Goal: Browse casually

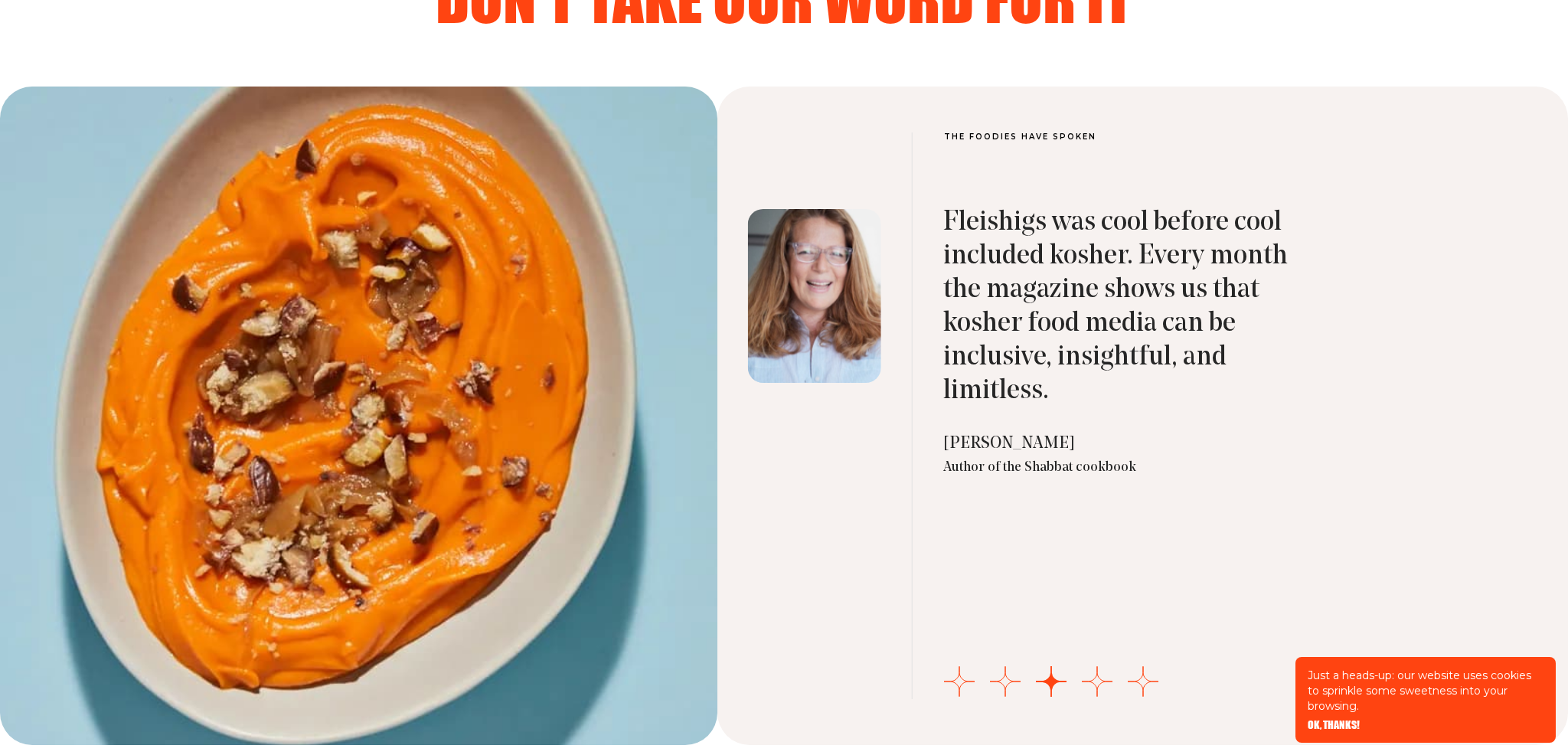
scroll to position [4971, 0]
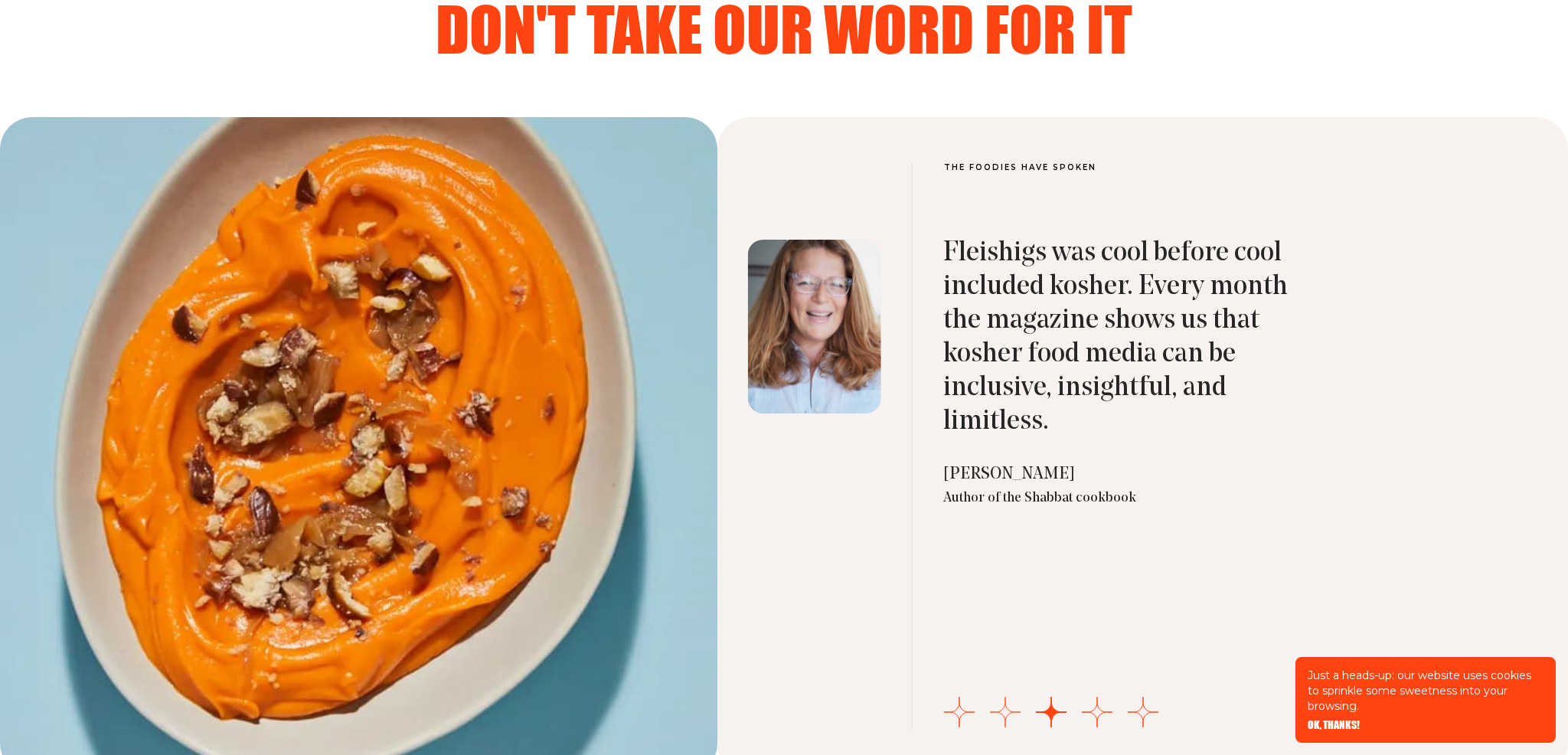
click at [1010, 709] on button "Go to slide 2" at bounding box center [1005, 712] width 30 height 30
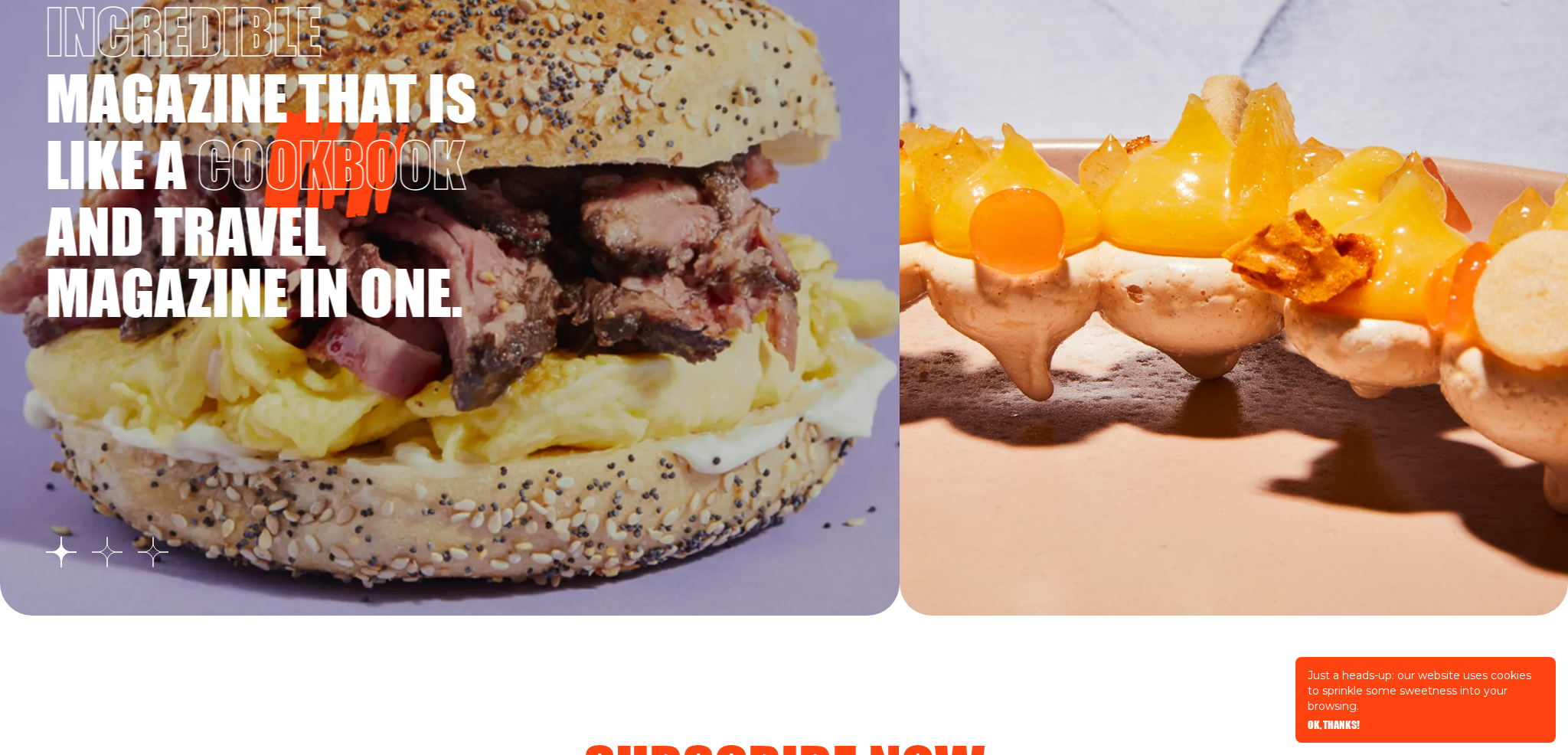
scroll to position [2933, 0]
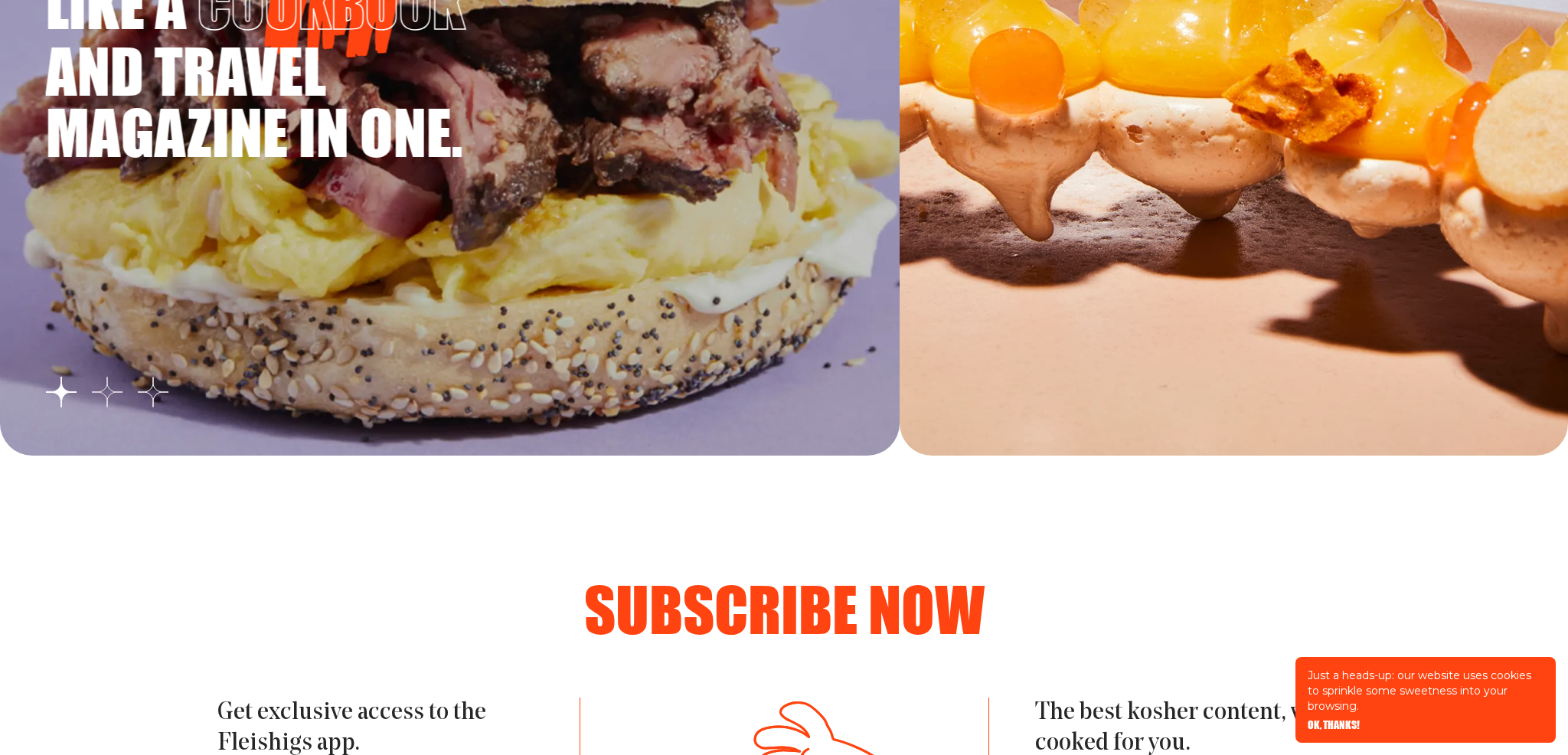
click at [110, 396] on button "Go to slide 2" at bounding box center [107, 392] width 30 height 30
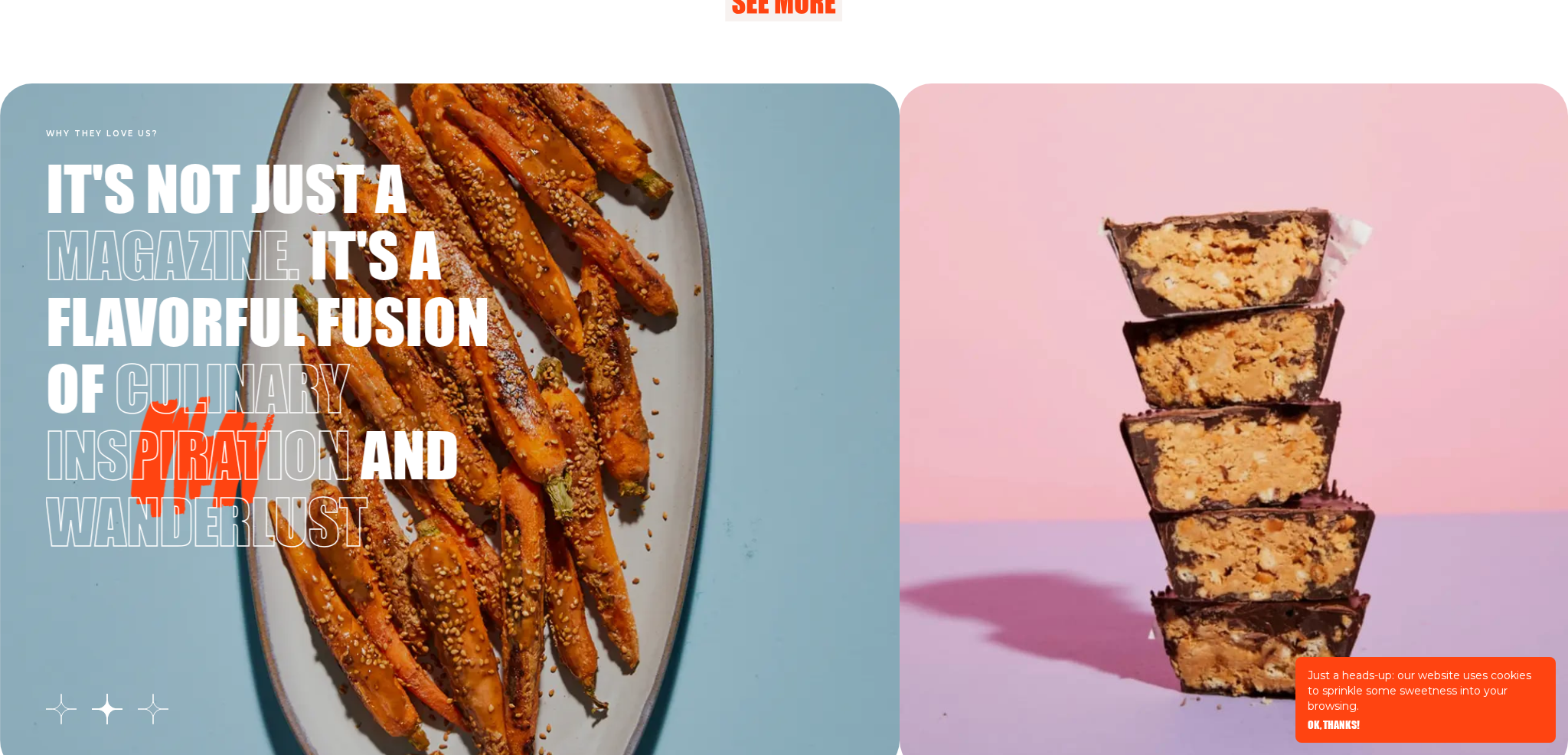
scroll to position [2654, 0]
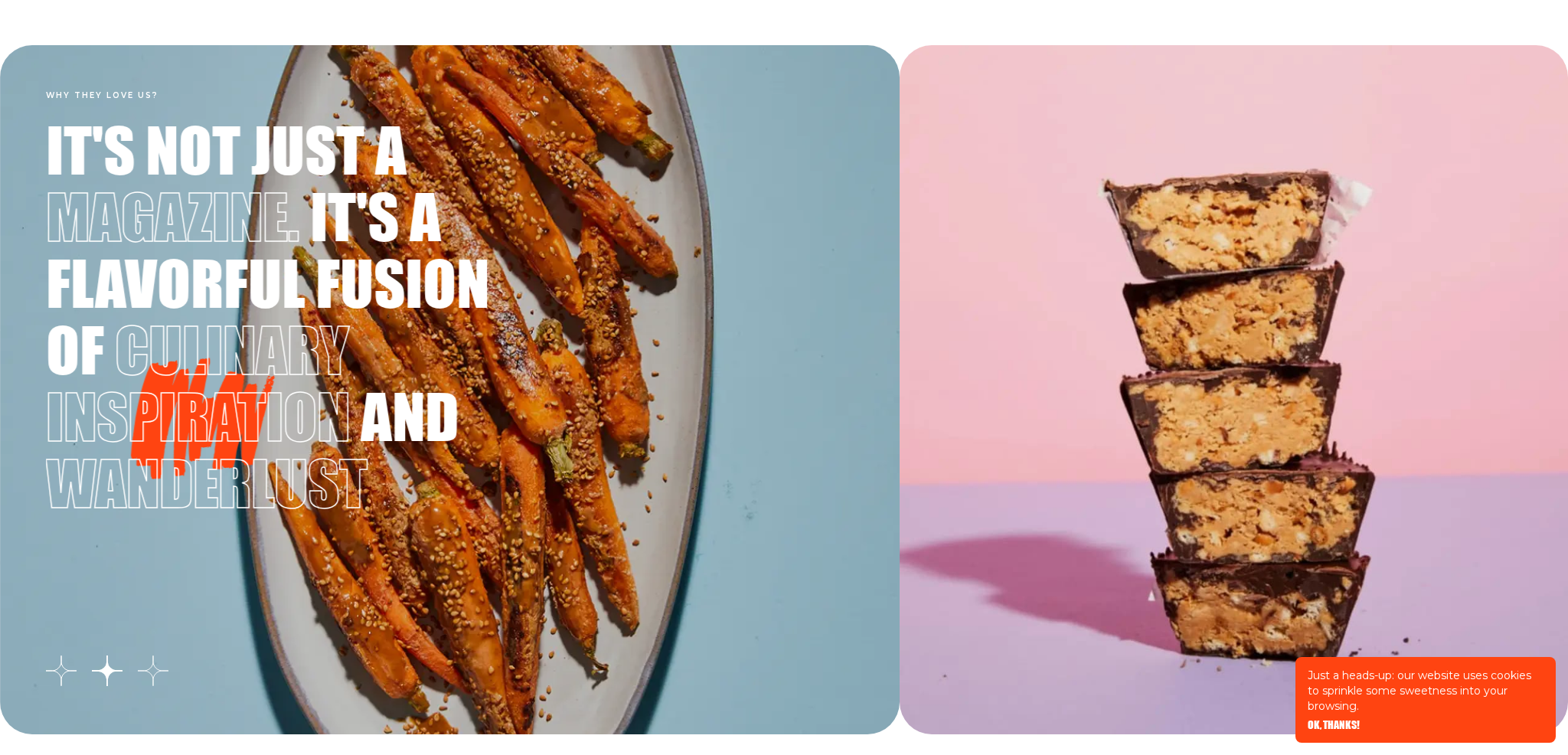
click at [155, 676] on button "Go to slide 3" at bounding box center [153, 670] width 30 height 30
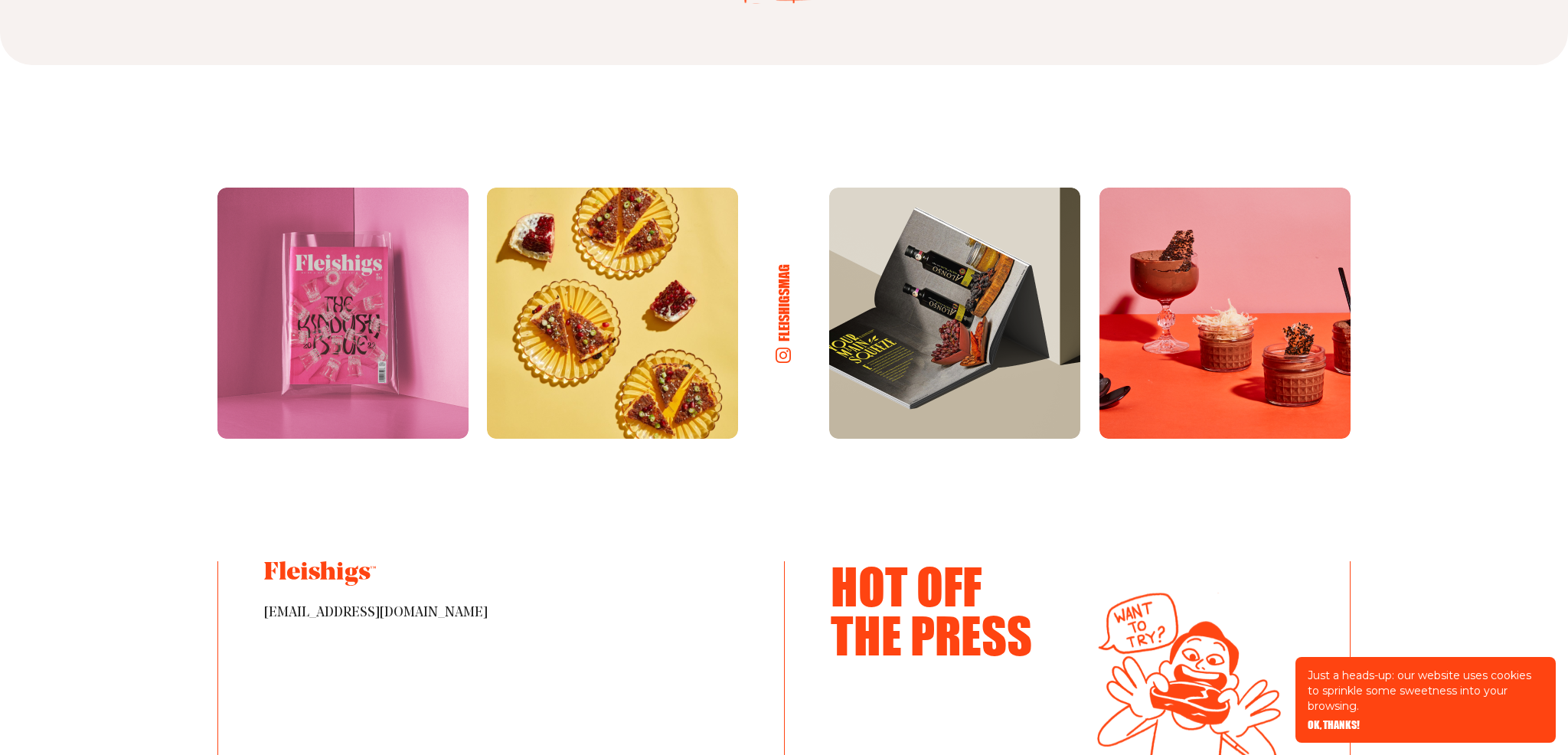
scroll to position [8005, 0]
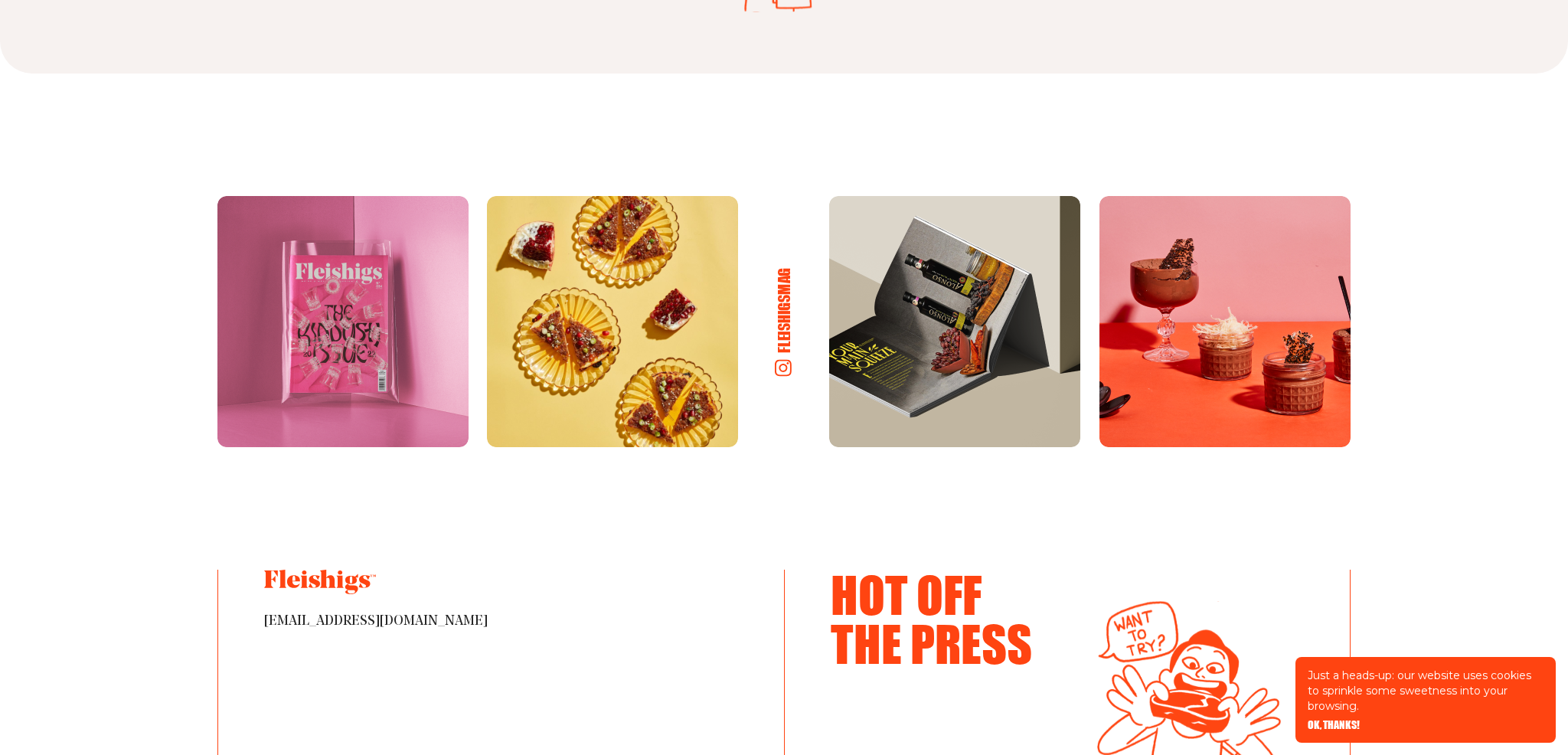
click at [789, 315] on h6 "fleishigsmag" at bounding box center [784, 309] width 18 height 85
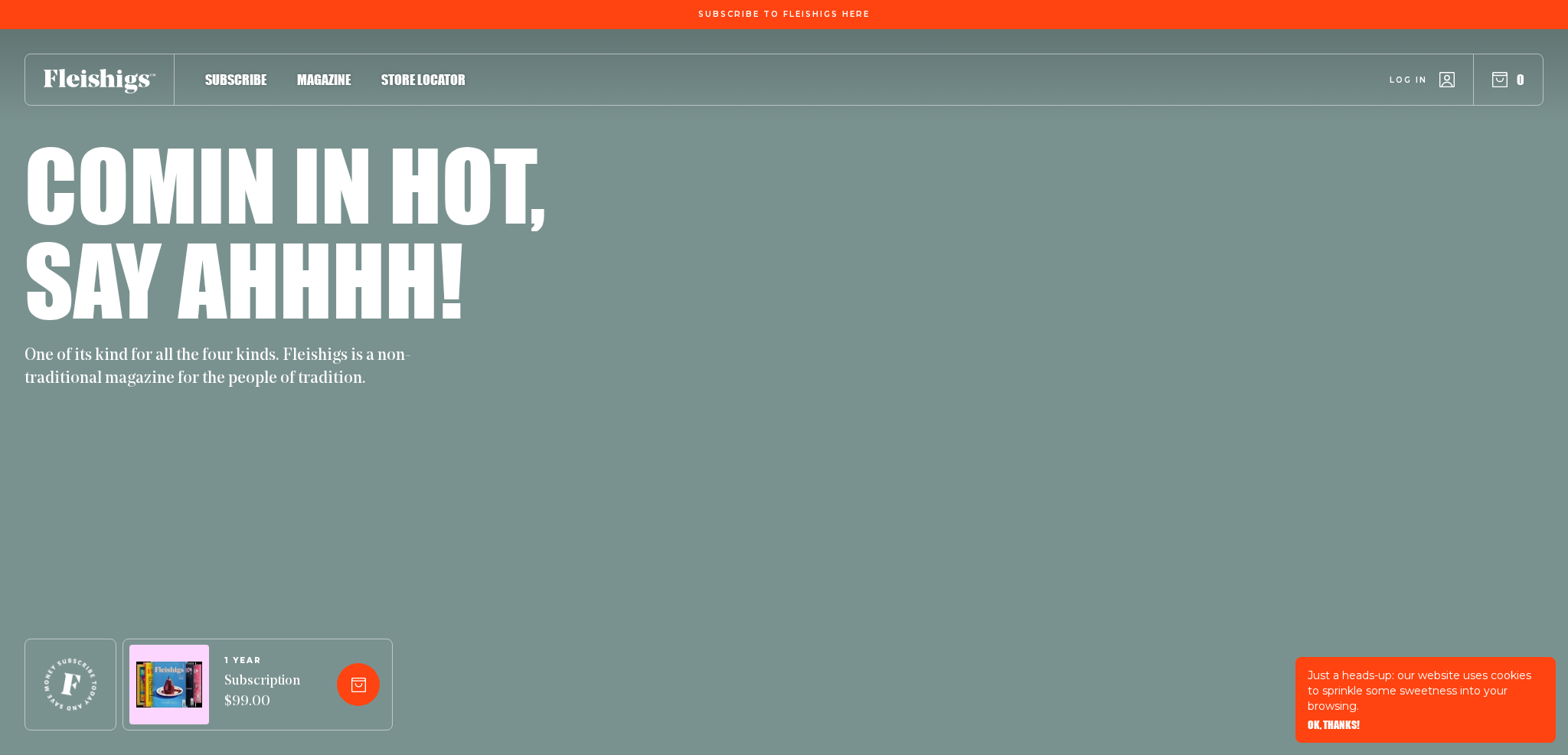
scroll to position [8005, 0]
